Goal: Transaction & Acquisition: Download file/media

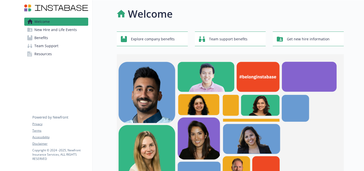
click at [44, 38] on span "Benefits" at bounding box center [41, 38] width 14 height 8
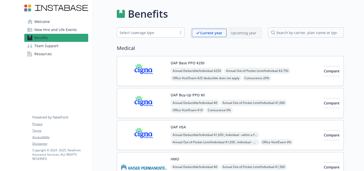
click at [146, 80] on img at bounding box center [144, 70] width 46 height 21
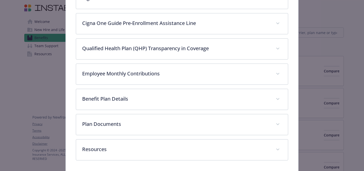
scroll to position [191, 0]
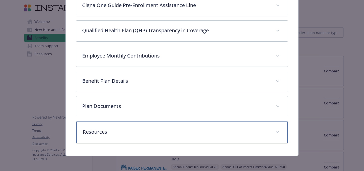
click at [125, 124] on div "Resources" at bounding box center [182, 133] width 212 height 22
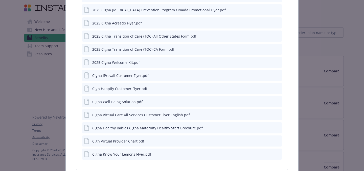
scroll to position [367, 0]
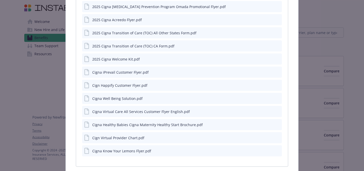
click at [268, 126] on icon "download file" at bounding box center [269, 125] width 4 height 4
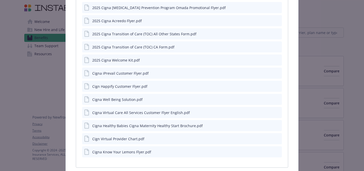
click at [270, 152] on icon "download file" at bounding box center [269, 152] width 4 height 4
